Goal: Information Seeking & Learning: Learn about a topic

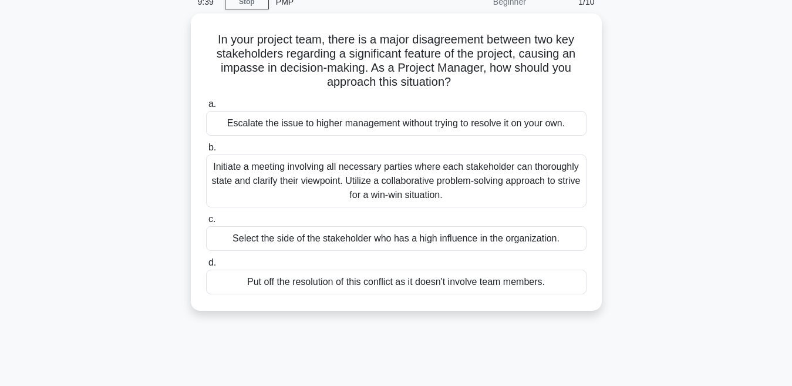
scroll to position [7, 0]
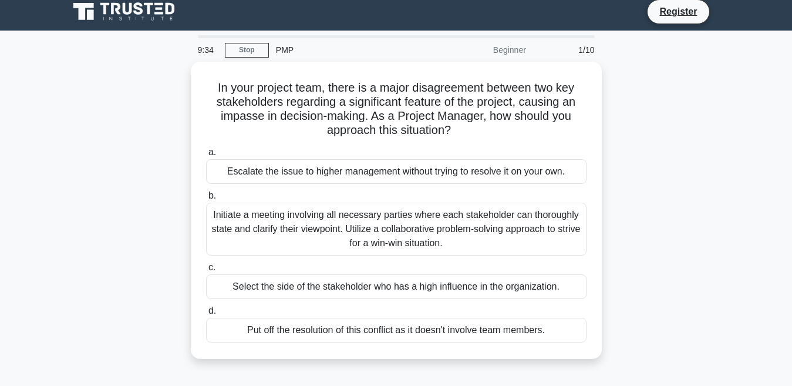
click at [284, 51] on div "PMP" at bounding box center [350, 49] width 162 height 23
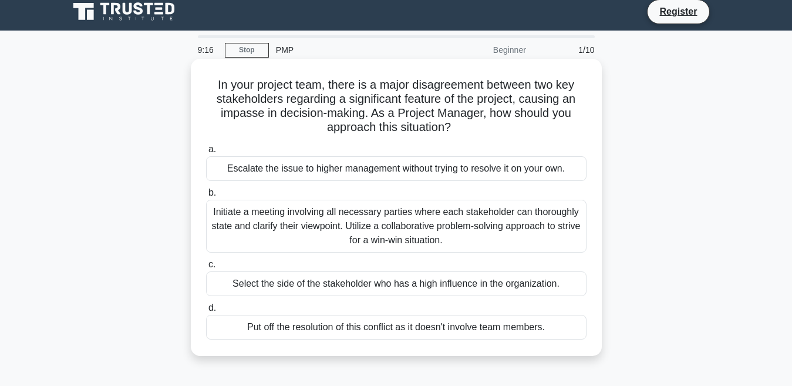
click at [211, 223] on div "Initiate a meeting involving all necessary parties where each stakeholder can t…" at bounding box center [396, 226] width 381 height 53
click at [206, 197] on input "b. Initiate a meeting involving all necessary parties where each stakeholder ca…" at bounding box center [206, 193] width 0 height 8
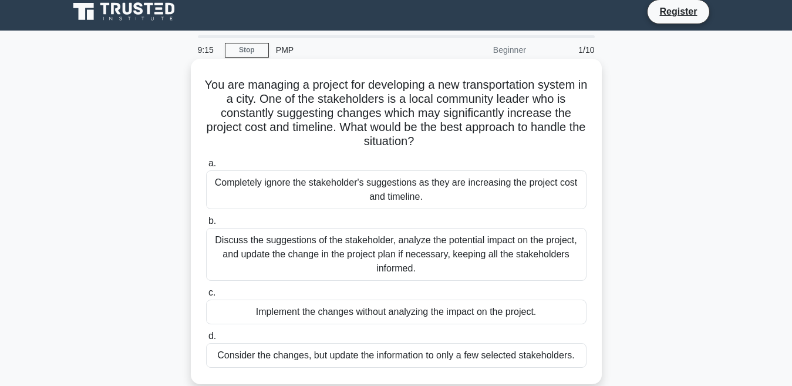
scroll to position [0, 0]
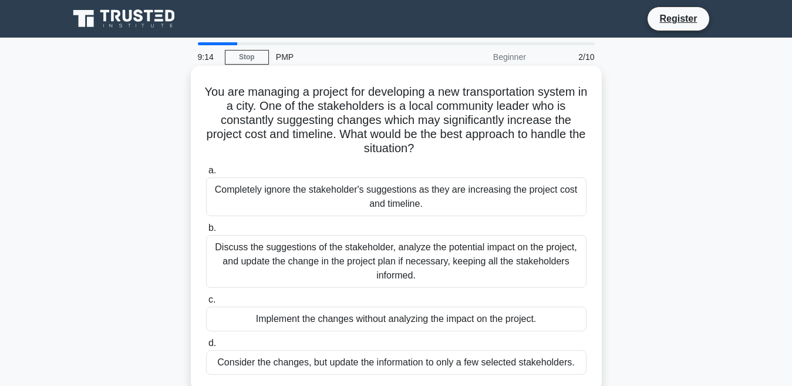
click at [210, 221] on label "b. Discuss the suggestions of the stakeholder, analyze the potential impact on …" at bounding box center [396, 254] width 381 height 67
click at [206, 224] on input "b. Discuss the suggestions of the stakeholder, analyze the potential impact on …" at bounding box center [206, 228] width 0 height 8
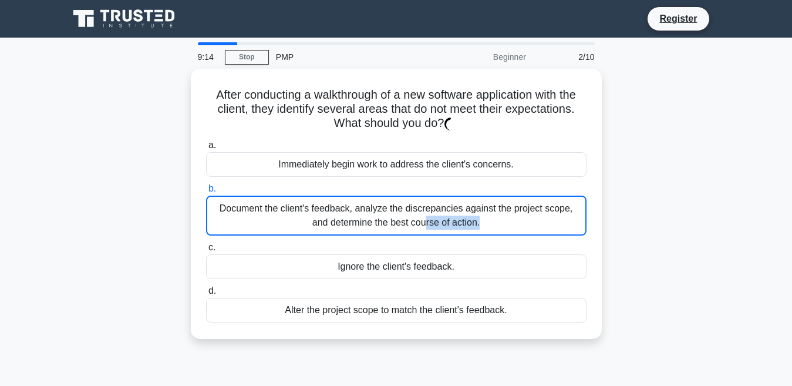
click at [210, 221] on div "Document the client's feedback, analyze the discrepancies against the project s…" at bounding box center [396, 216] width 381 height 40
click at [206, 193] on input "b. Document the client's feedback, analyze the discrepancies against the projec…" at bounding box center [206, 189] width 0 height 8
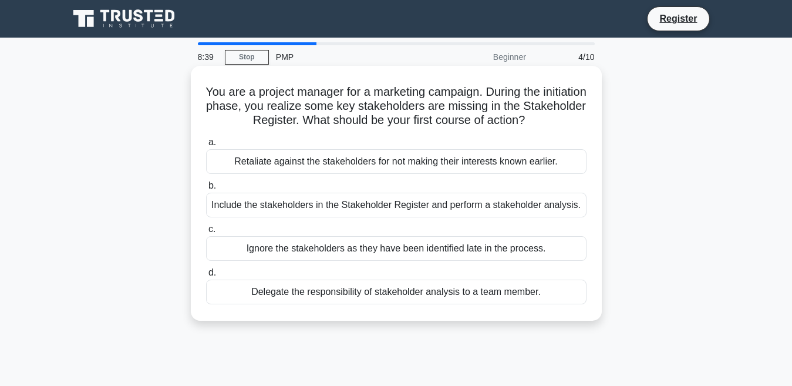
click at [378, 204] on div "Include the stakeholders in the Stakeholder Register and perform a stakeholder …" at bounding box center [396, 205] width 381 height 25
click at [206, 190] on input "b. Include the stakeholders in the Stakeholder Register and perform a stakehold…" at bounding box center [206, 186] width 0 height 8
